Goal: Task Accomplishment & Management: Manage account settings

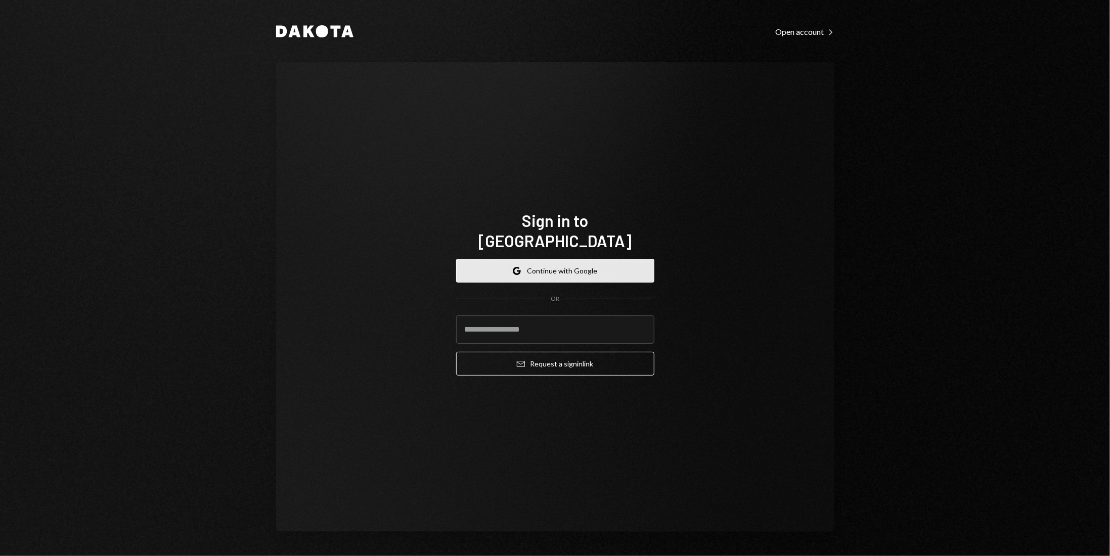
click at [538, 259] on button "Google Continue with Google" at bounding box center [555, 271] width 198 height 24
click at [523, 321] on input "email" at bounding box center [555, 329] width 198 height 28
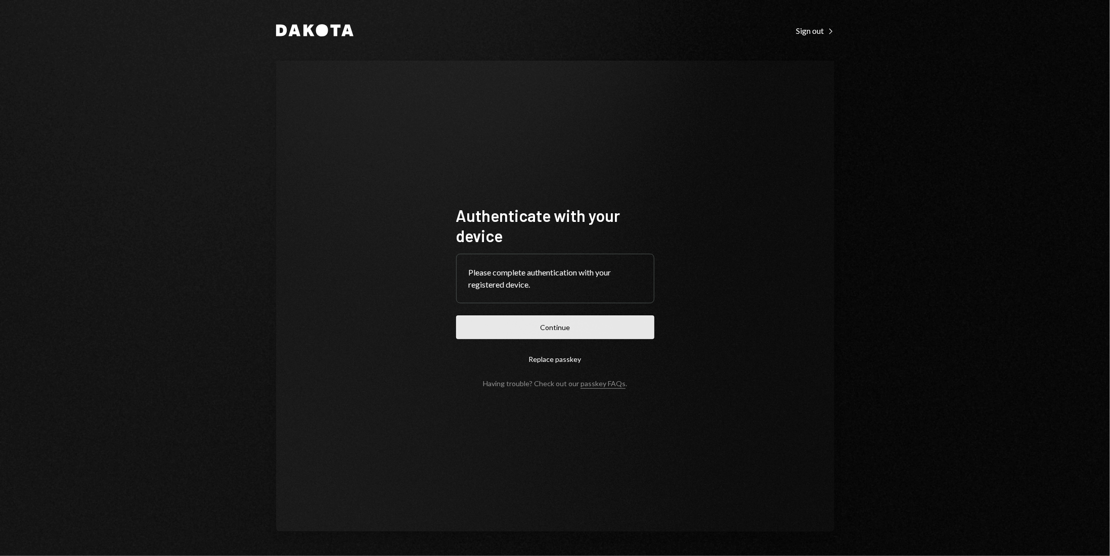
click at [581, 333] on button "Continue" at bounding box center [555, 327] width 198 height 24
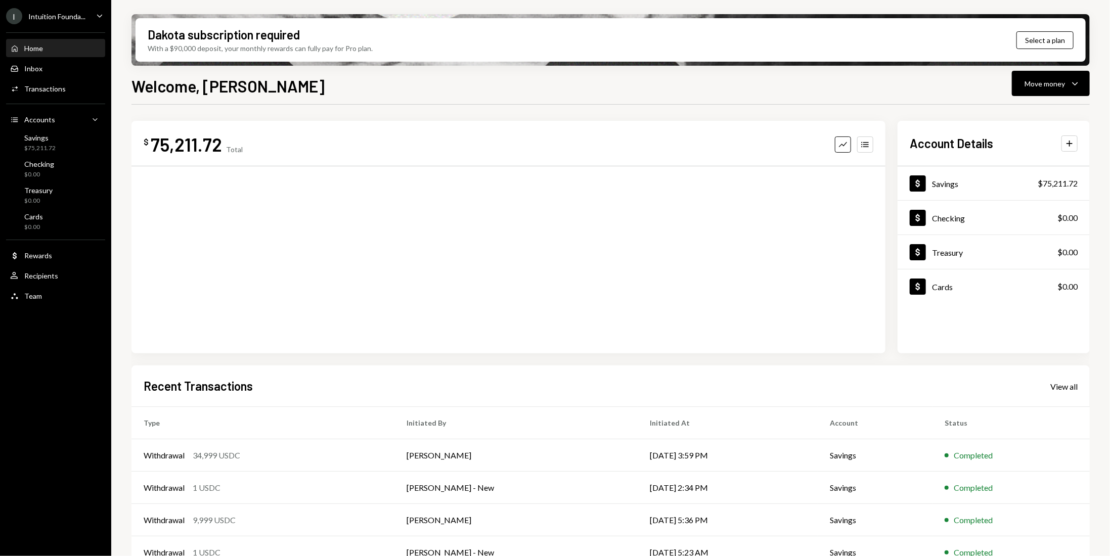
click at [92, 21] on div "I Intuition Founda... Caret Down" at bounding box center [55, 16] width 111 height 16
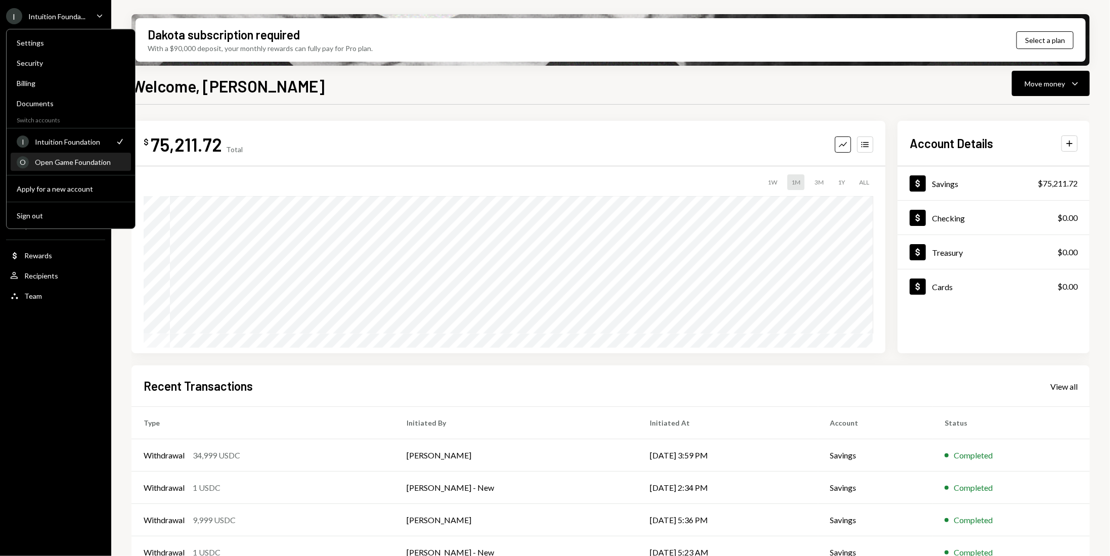
click at [47, 166] on div "O Open Game Foundation" at bounding box center [71, 162] width 108 height 17
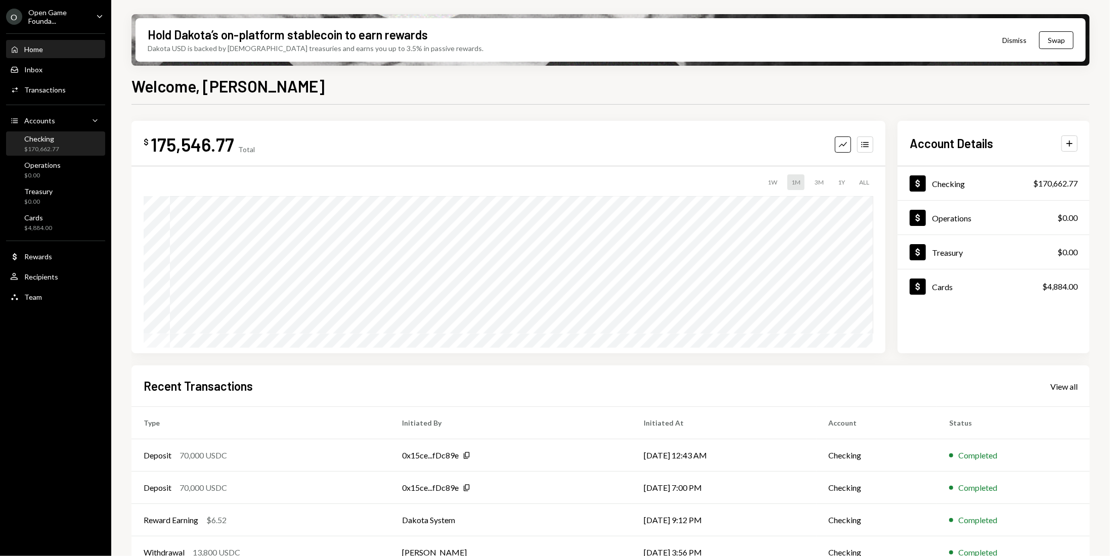
click at [55, 145] on div "$170,662.77" at bounding box center [41, 149] width 35 height 9
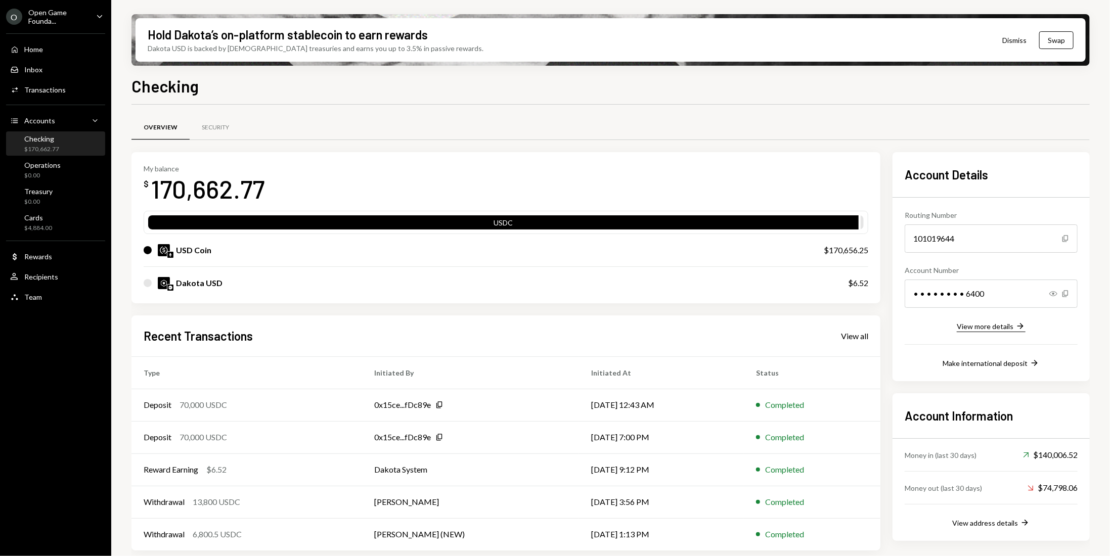
click at [1002, 327] on div "View more details" at bounding box center [984, 326] width 57 height 9
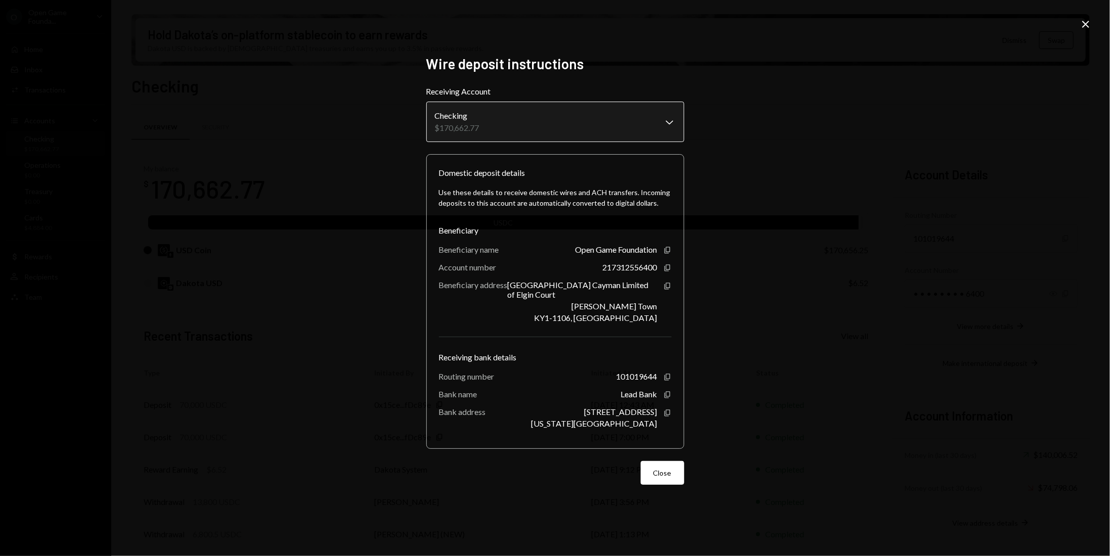
click at [666, 122] on body "O Open Game Founda... Caret Down Home Home Inbox Inbox Activities Transactions …" at bounding box center [555, 278] width 1110 height 556
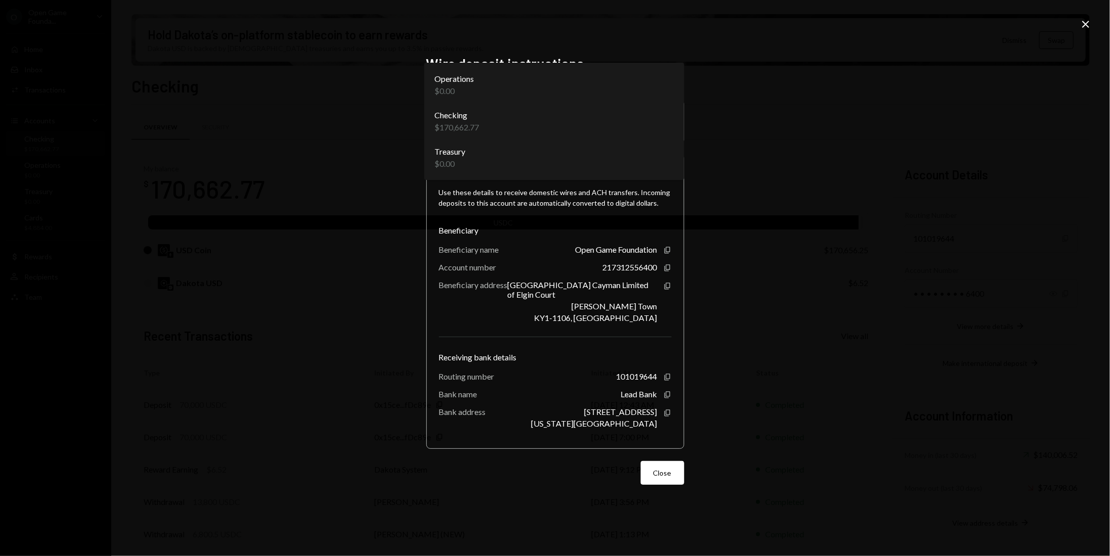
click at [672, 120] on body "O Open Game Founda... Caret Down Home Home Inbox Inbox Activities Transactions …" at bounding box center [555, 278] width 1110 height 556
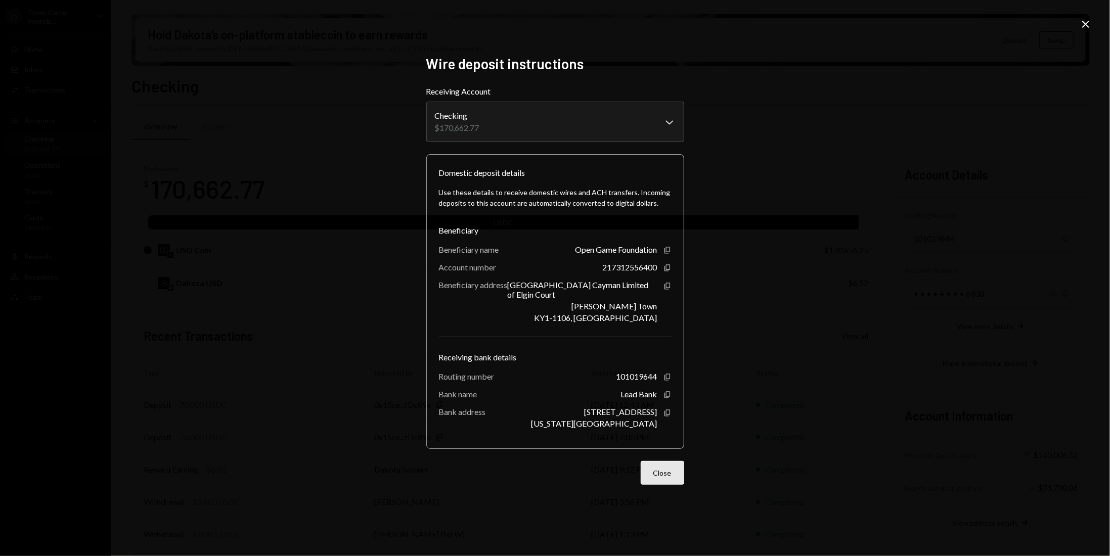
click at [662, 474] on button "Close" at bounding box center [662, 473] width 43 height 24
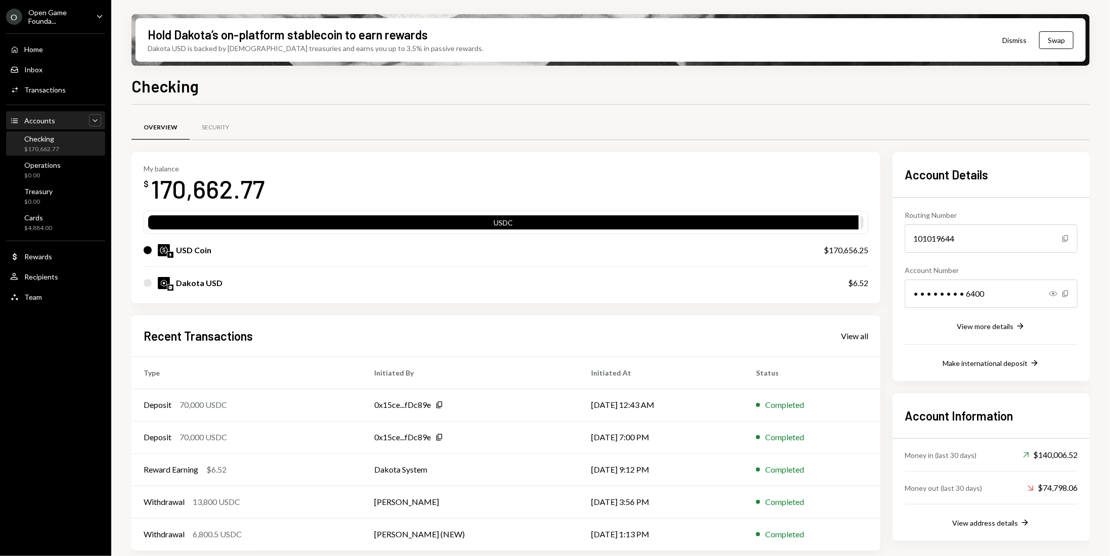
click at [99, 122] on icon "Caret Down" at bounding box center [95, 120] width 10 height 10
click at [96, 116] on icon "Caret Up" at bounding box center [95, 120] width 10 height 10
click at [48, 147] on div "$170,662.77" at bounding box center [41, 149] width 35 height 9
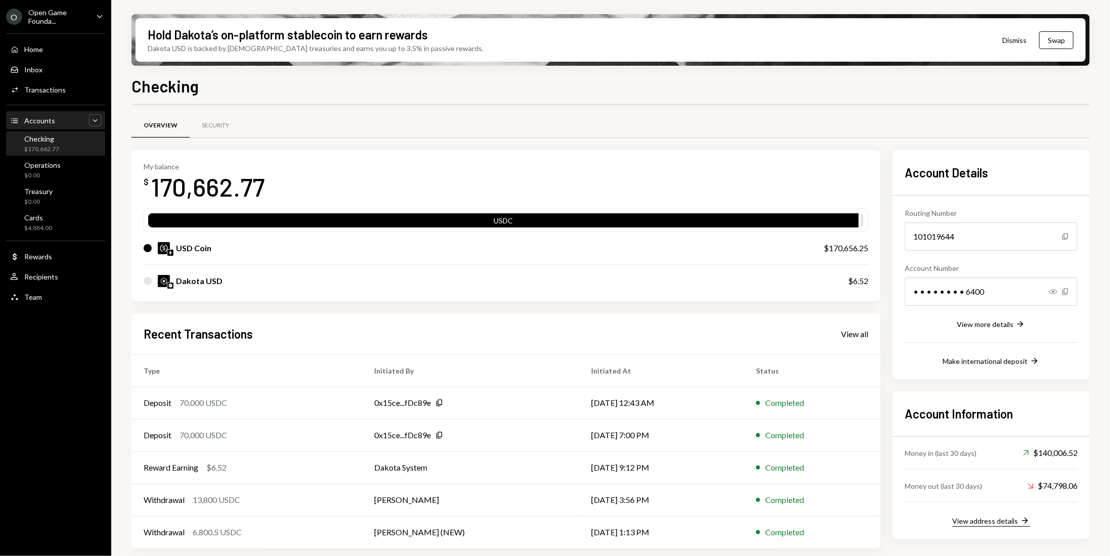
click at [1006, 517] on div "View address details" at bounding box center [985, 521] width 66 height 9
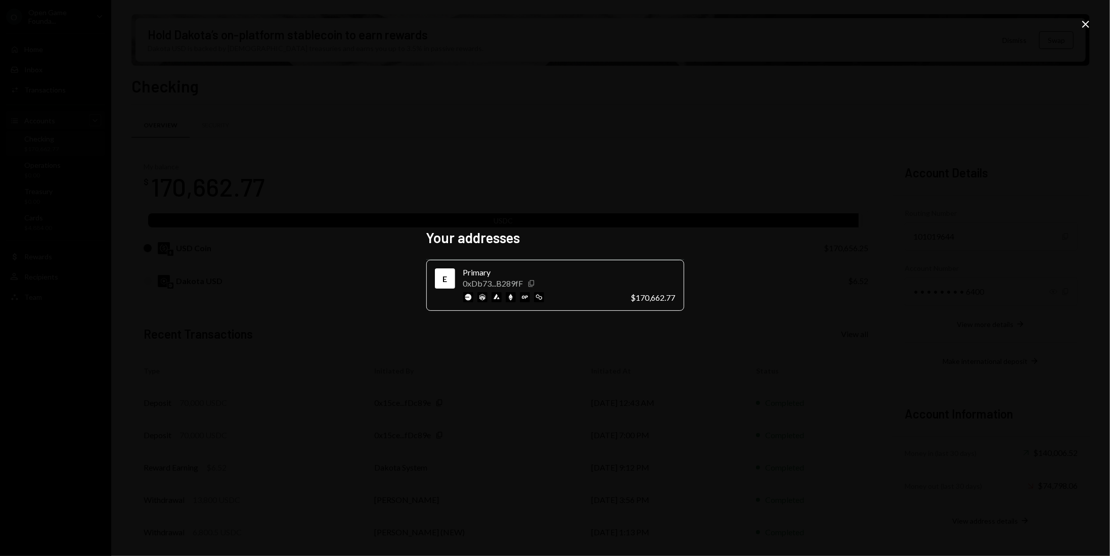
click at [529, 283] on icon "Copy" at bounding box center [531, 284] width 8 height 8
click at [1087, 28] on icon "Close" at bounding box center [1085, 24] width 12 height 12
